Goal: Task Accomplishment & Management: Complete application form

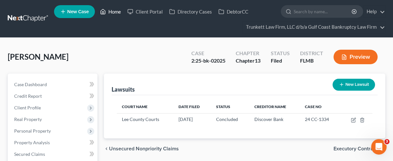
click at [116, 10] on link "Home" at bounding box center [110, 12] width 27 height 12
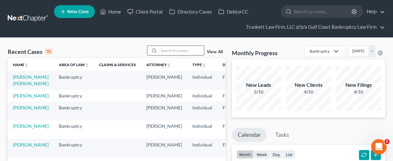
click at [174, 50] on input "search" at bounding box center [181, 50] width 45 height 9
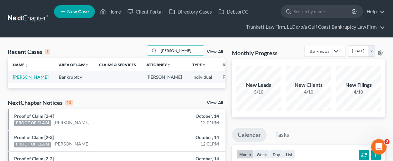
type input "[PERSON_NAME]"
click at [19, 77] on link "[PERSON_NAME]" at bounding box center [31, 76] width 36 height 5
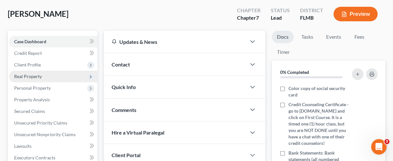
scroll to position [86, 0]
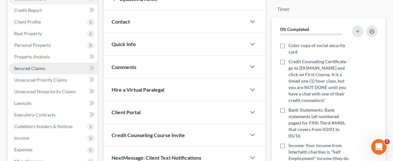
click at [42, 70] on span "Secured Claims" at bounding box center [29, 67] width 31 height 5
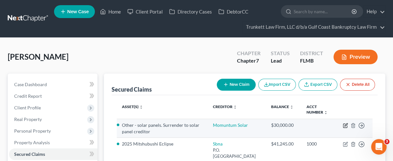
click at [345, 124] on icon "button" at bounding box center [345, 125] width 5 height 5
select select "11"
select select "0"
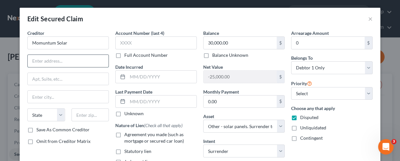
click at [70, 62] on input "text" at bounding box center [68, 61] width 81 height 12
paste input "[STREET_ADDRESS][PERSON_NAME]"
type input "[STREET_ADDRESS][PERSON_NAME]"
click at [71, 95] on input "text" at bounding box center [68, 96] width 81 height 12
type input "Orlando"
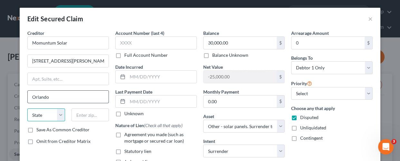
select select "9"
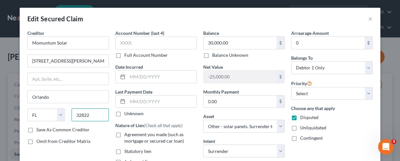
type input "32822"
click at [86, 150] on div "Creditor * Momuntum Solar [STREET_ADDRESS][GEOGRAPHIC_DATA][PERSON_NAME][US_STA…" at bounding box center [68, 149] width 88 height 238
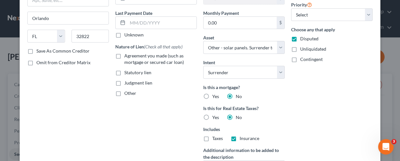
scroll to position [164, 0]
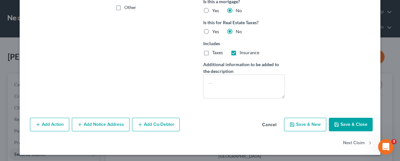
click at [343, 119] on button "Save & Close" at bounding box center [351, 124] width 44 height 14
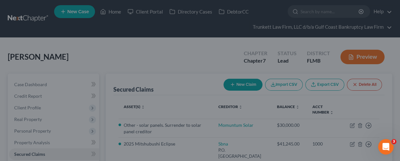
select select "11"
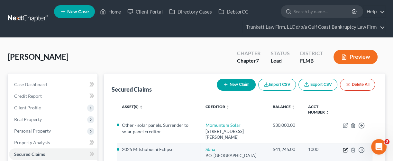
click at [345, 149] on icon "button" at bounding box center [346, 148] width 3 height 3
select select "45"
select select "4"
select select "0"
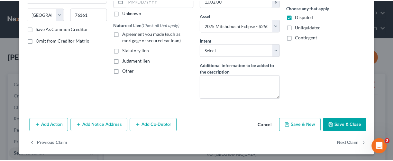
scroll to position [102, 0]
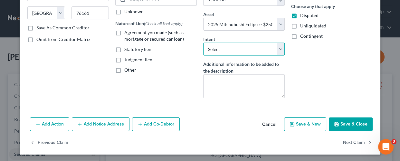
click at [233, 45] on select "Select Surrender Redeem Reaffirm Avoid Other" at bounding box center [243, 48] width 81 height 13
select select "0"
click at [203, 42] on select "Select Surrender Redeem Reaffirm Avoid Other" at bounding box center [243, 48] width 81 height 13
click at [341, 124] on button "Save & Close" at bounding box center [351, 124] width 44 height 14
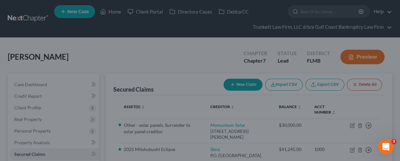
select select "4"
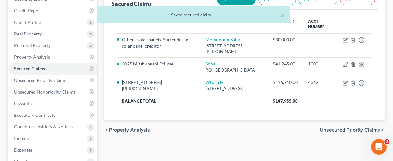
scroll to position [86, 0]
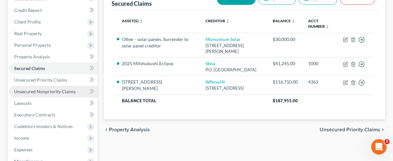
click at [48, 89] on span "Unsecured Nonpriority Claims" at bounding box center [44, 90] width 61 height 5
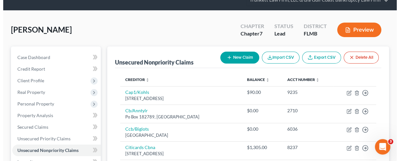
scroll to position [43, 0]
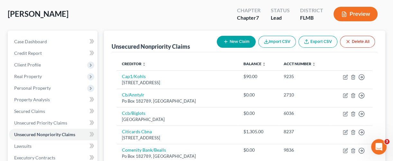
click at [232, 40] on button "New Claim" at bounding box center [236, 42] width 39 height 12
select select "0"
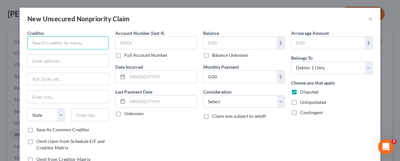
click at [86, 38] on input "text" at bounding box center [67, 42] width 81 height 13
type input "Ally Lending"
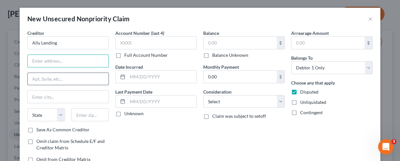
paste input "P.O. Box 380906"
type input "P.O. Box 380906"
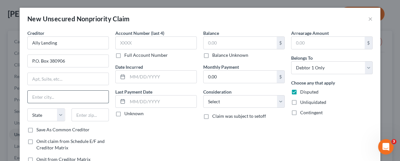
click at [61, 96] on input "text" at bounding box center [68, 96] width 81 height 12
click at [97, 115] on input "text" at bounding box center [90, 114] width 38 height 13
paste input "55438"
type input "55438"
type input "[GEOGRAPHIC_DATA]"
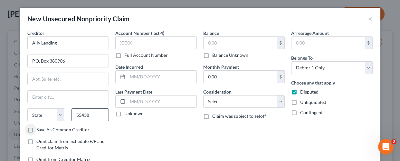
select select "24"
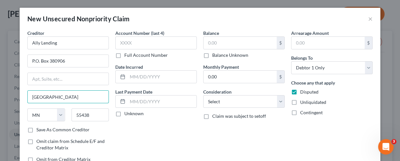
drag, startPoint x: 58, startPoint y: 99, endPoint x: -5, endPoint y: 100, distance: 62.4
type input "Bloomington"
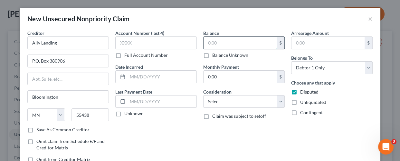
click at [212, 44] on input "text" at bounding box center [239, 43] width 73 height 12
type input "6,000.00"
click at [167, 136] on div "Account Number (last 4) Full Account Number Date Incurred Last Payment Date Unk…" at bounding box center [156, 99] width 88 height 138
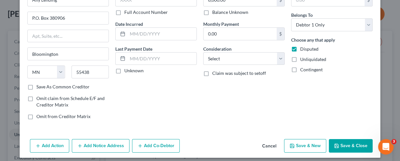
click at [334, 144] on icon "button" at bounding box center [336, 145] width 5 height 5
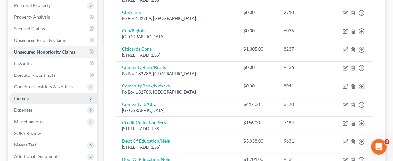
scroll to position [172, 0]
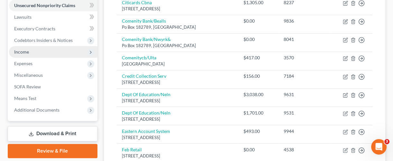
click at [39, 48] on span "Income" at bounding box center [53, 52] width 88 height 12
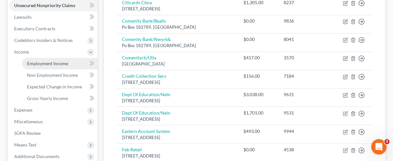
click at [67, 60] on span "Employment Income" at bounding box center [47, 62] width 41 height 5
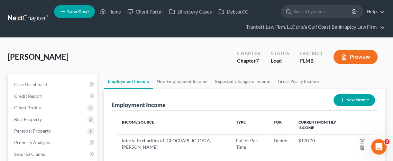
scroll to position [115, 157]
click at [167, 79] on link "Non Employment Income" at bounding box center [182, 80] width 59 height 15
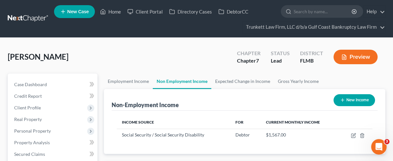
scroll to position [115, 157]
click at [134, 80] on link "Employment Income" at bounding box center [128, 80] width 49 height 15
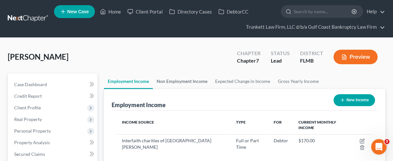
click at [166, 78] on link "Non Employment Income" at bounding box center [182, 80] width 59 height 15
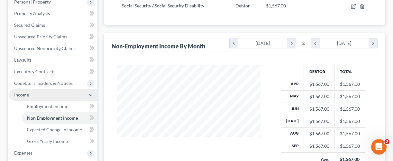
scroll to position [214, 0]
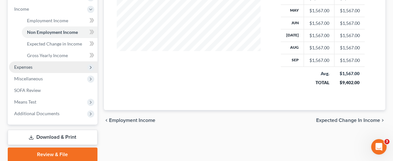
click at [35, 66] on span "Expenses" at bounding box center [53, 67] width 88 height 12
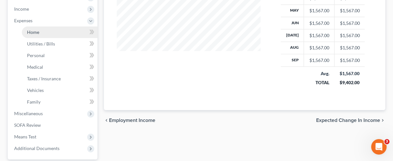
click at [48, 28] on link "Home" at bounding box center [60, 32] width 76 height 12
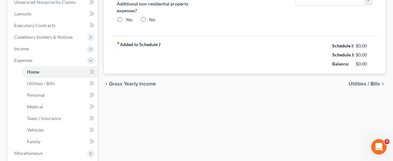
type input "937.00"
type input "0.00"
radio input "true"
type input "0.00"
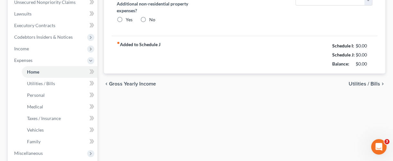
type input "0.00"
type input "50.00"
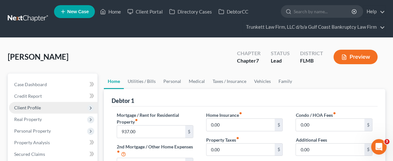
click at [37, 105] on span "Client Profile" at bounding box center [27, 107] width 27 height 5
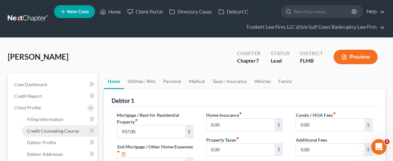
click at [44, 128] on span "Credit Counseling Course" at bounding box center [53, 130] width 52 height 5
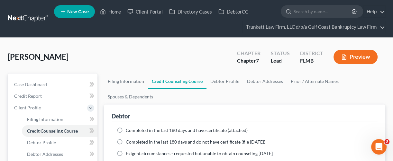
click at [126, 128] on label "Completed in the last 180 days and have certificate (attached)" at bounding box center [187, 130] width 122 height 6
click at [128, 128] on input "Completed in the last 180 days and have certificate (attached)" at bounding box center [130, 129] width 4 height 4
radio input "true"
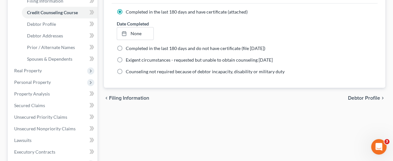
scroll to position [129, 0]
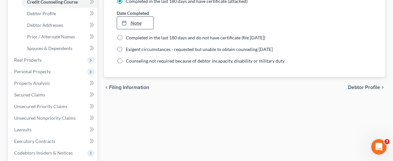
type input "[DATE]"
click at [148, 22] on link "[DATE]" at bounding box center [135, 23] width 37 height 12
click at [169, 112] on div "Filing Information Credit Counseling Course Debtor Profile Debtor Addresses Pri…" at bounding box center [245, 107] width 288 height 325
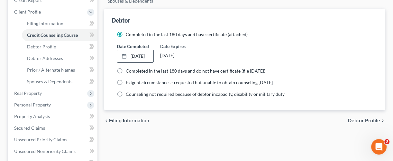
scroll to position [86, 0]
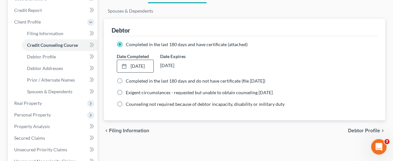
click at [354, 129] on span "Debtor Profile" at bounding box center [364, 130] width 32 height 5
select select "0"
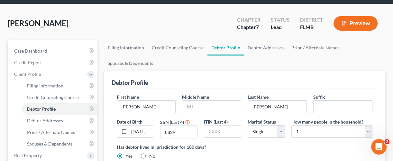
scroll to position [86, 0]
